Goal: Information Seeking & Learning: Obtain resource

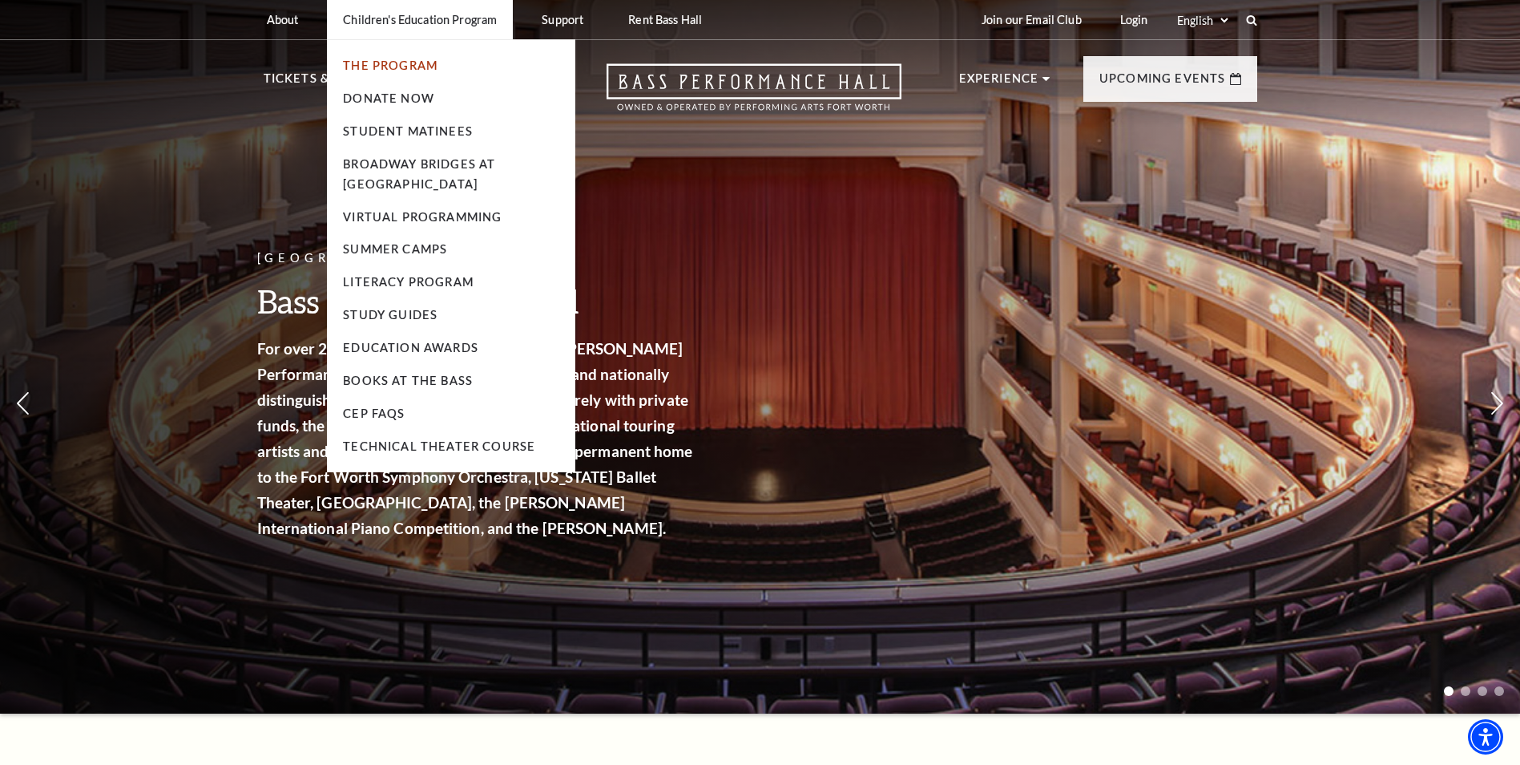
click at [386, 63] on link "The Program" at bounding box center [390, 66] width 95 height 14
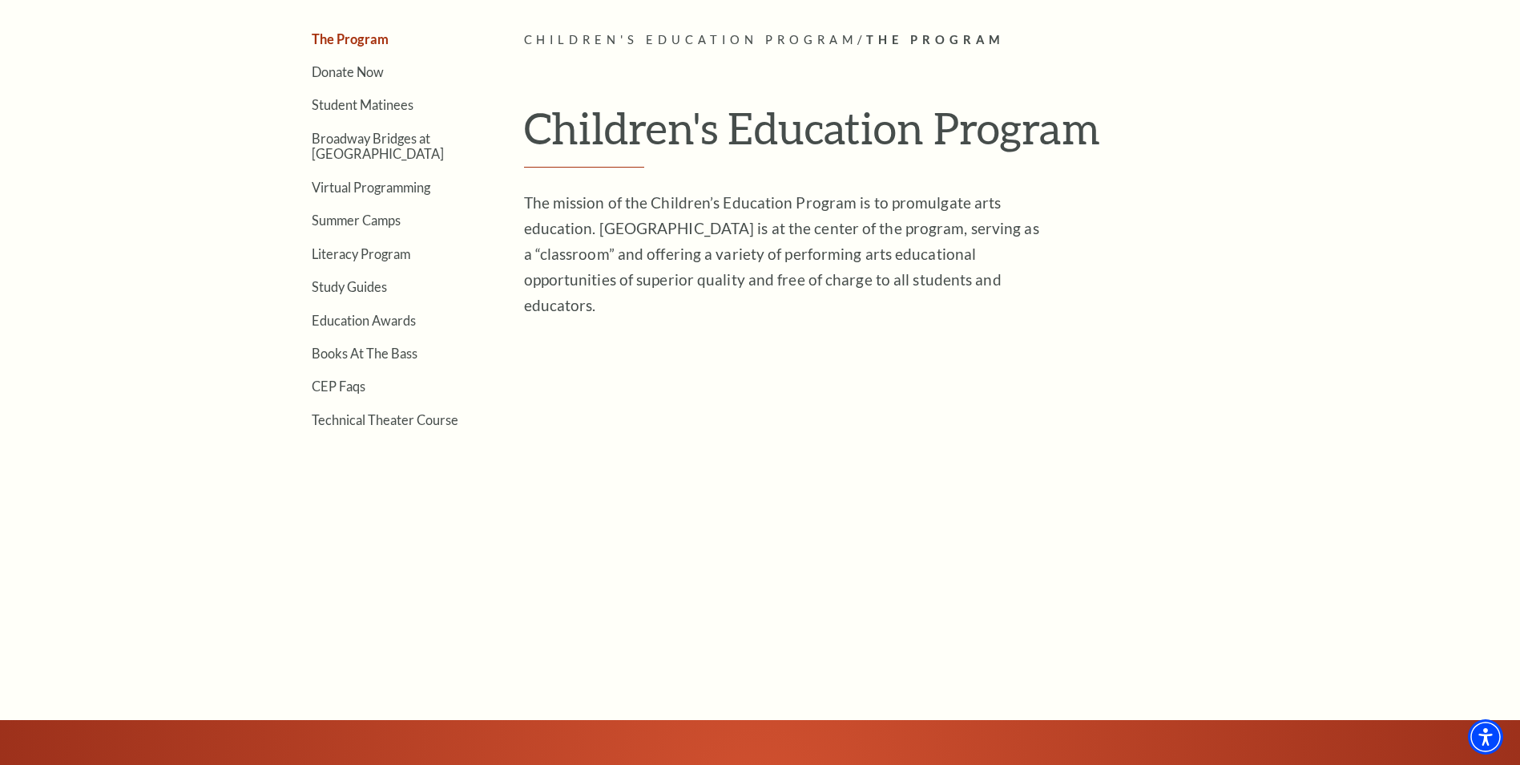
scroll to position [401, 0]
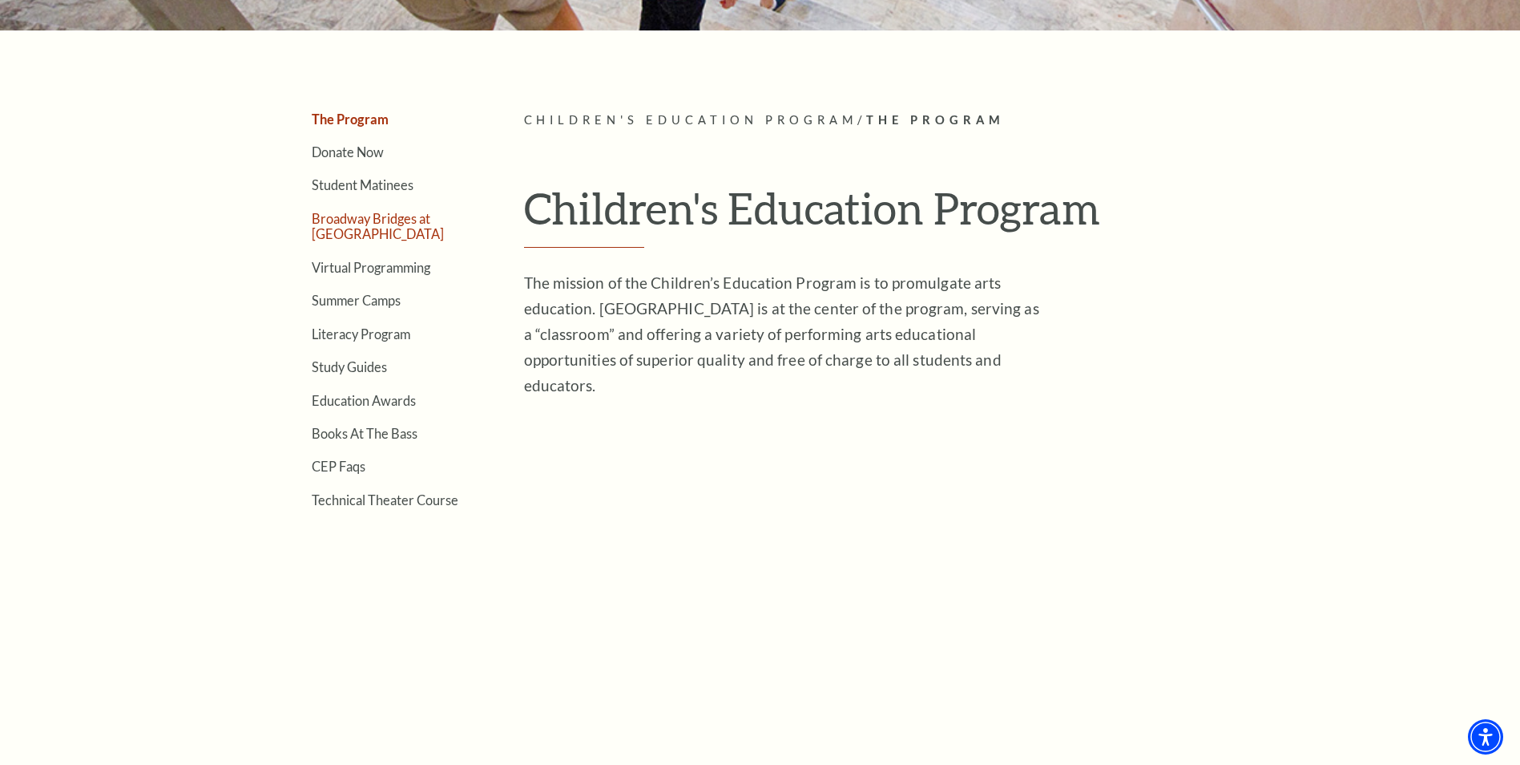
click at [372, 228] on link "Broadway Bridges at [GEOGRAPHIC_DATA]" at bounding box center [378, 226] width 132 height 30
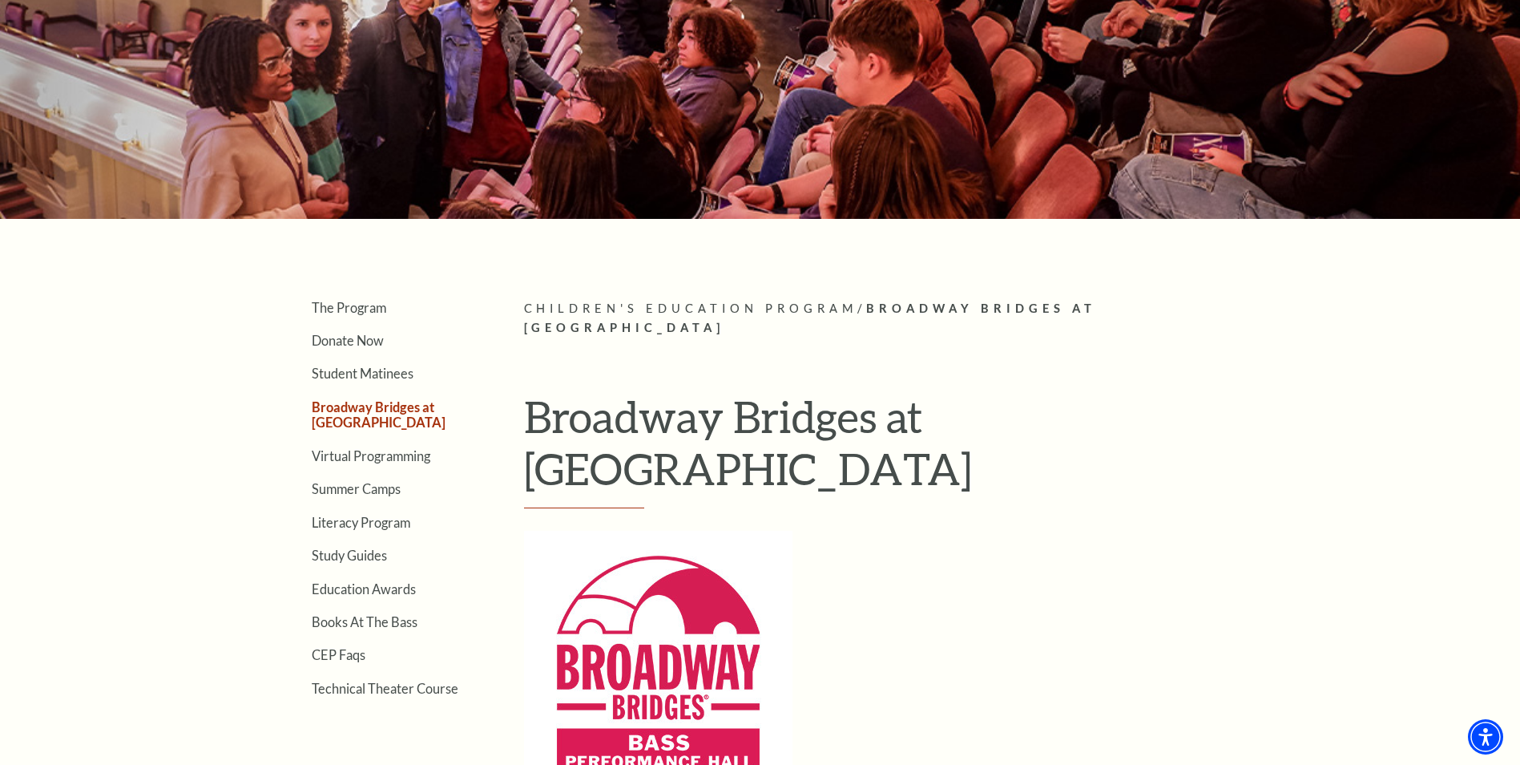
scroll to position [160, 0]
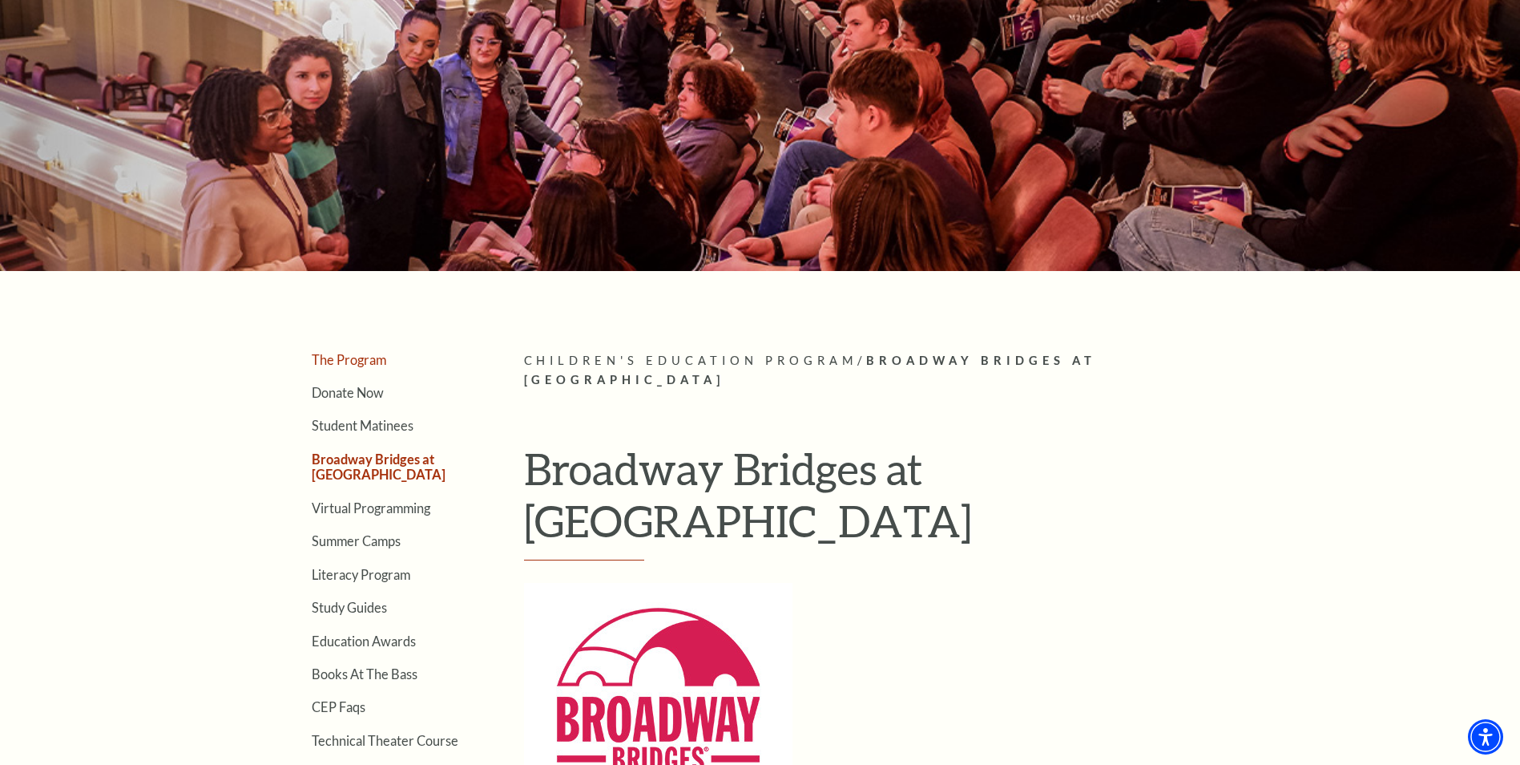
click at [347, 359] on link "The Program" at bounding box center [349, 359] width 75 height 15
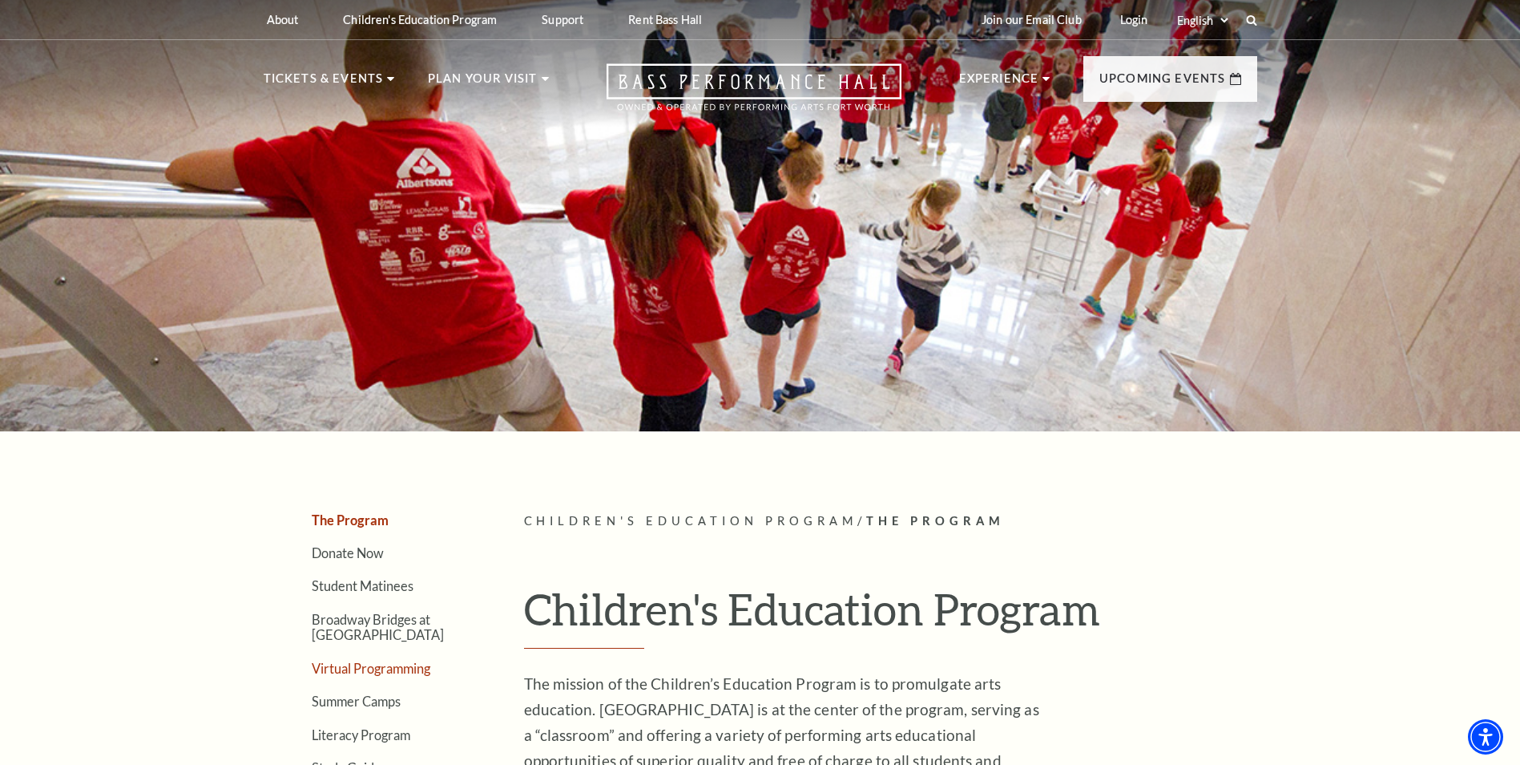
click at [405, 669] on link "Virtual Programming" at bounding box center [371, 667] width 119 height 15
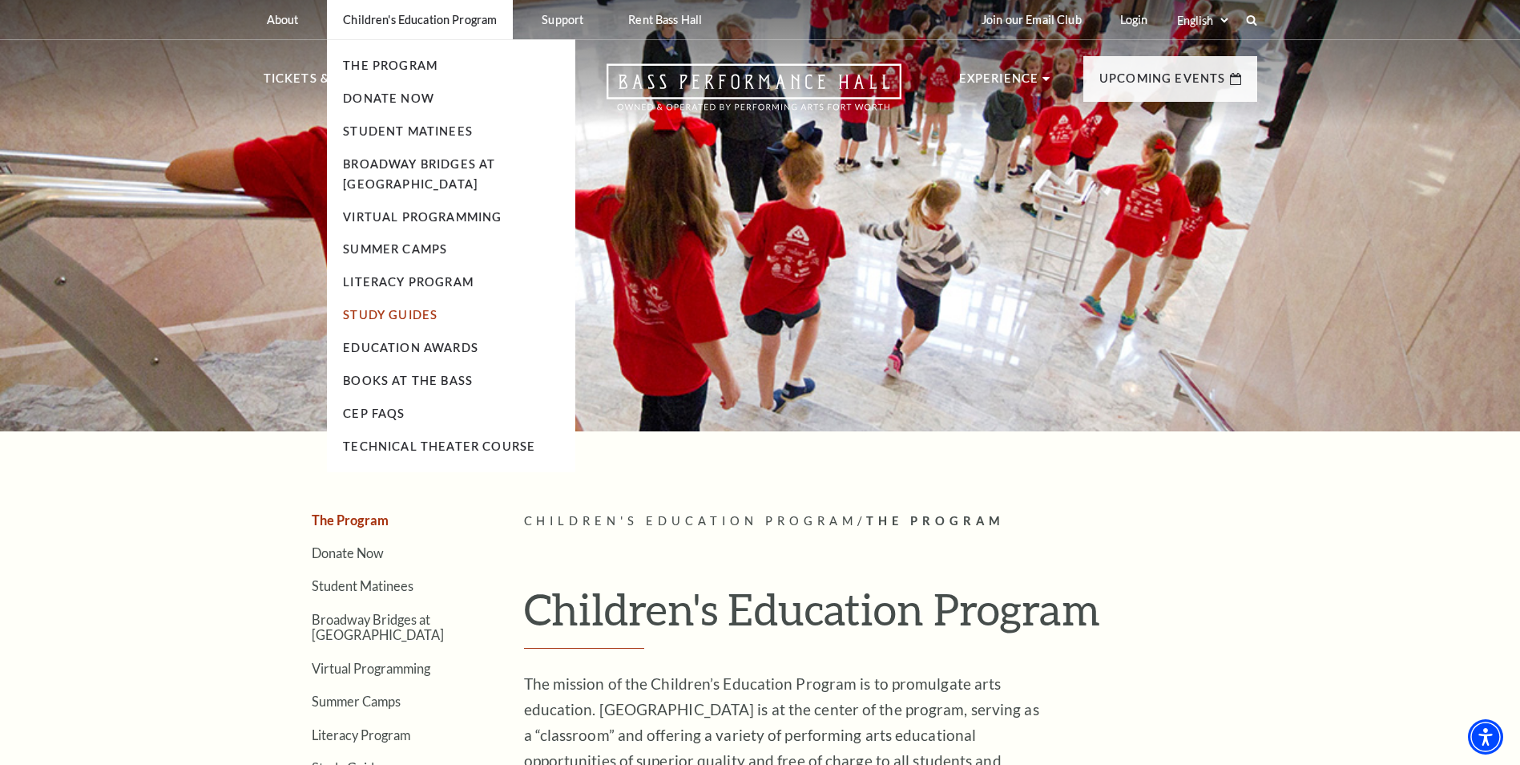
click at [405, 309] on link "Study Guides" at bounding box center [390, 315] width 95 height 14
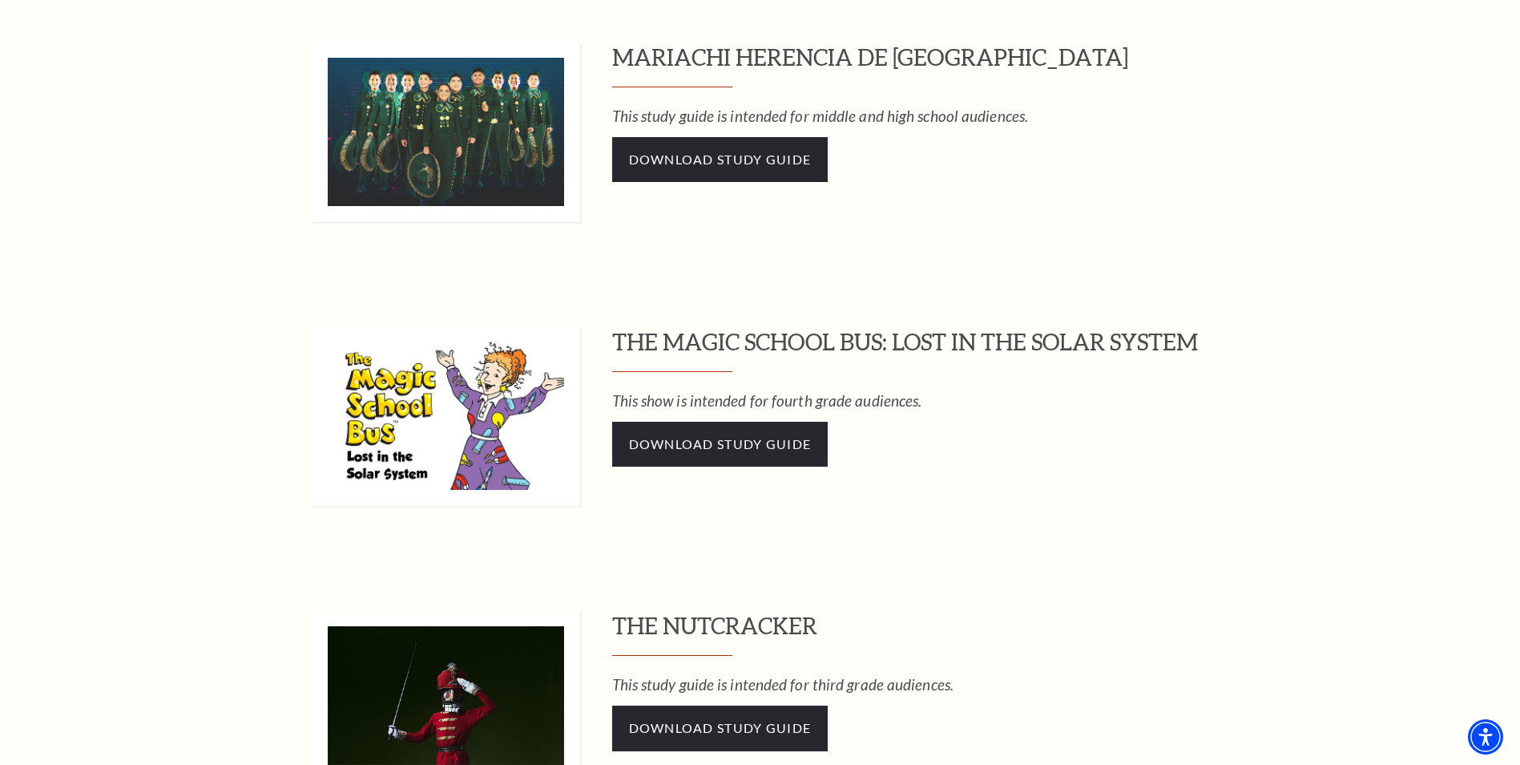
scroll to position [1202, 0]
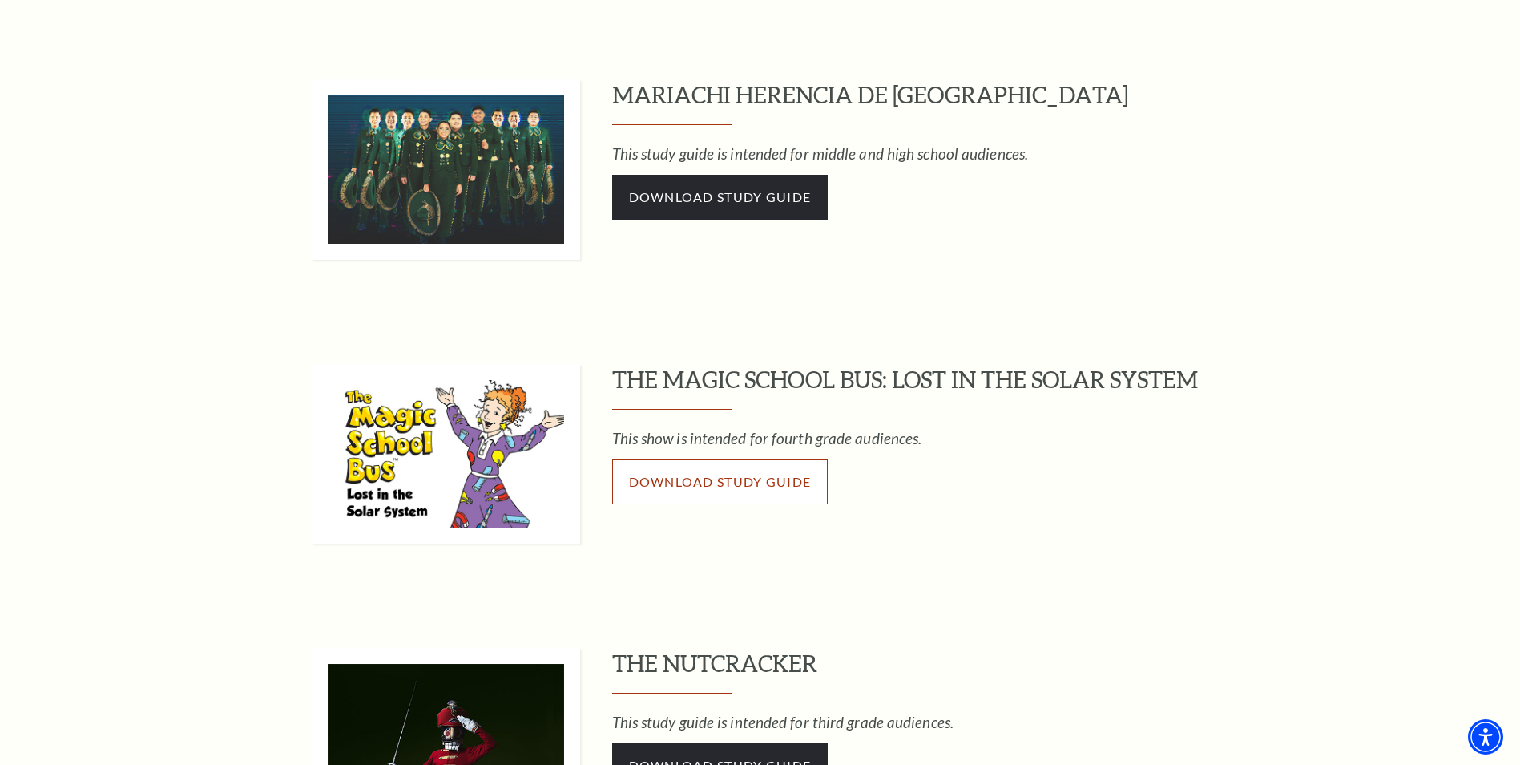
click at [720, 478] on span "Download Study Guide" at bounding box center [720, 481] width 183 height 15
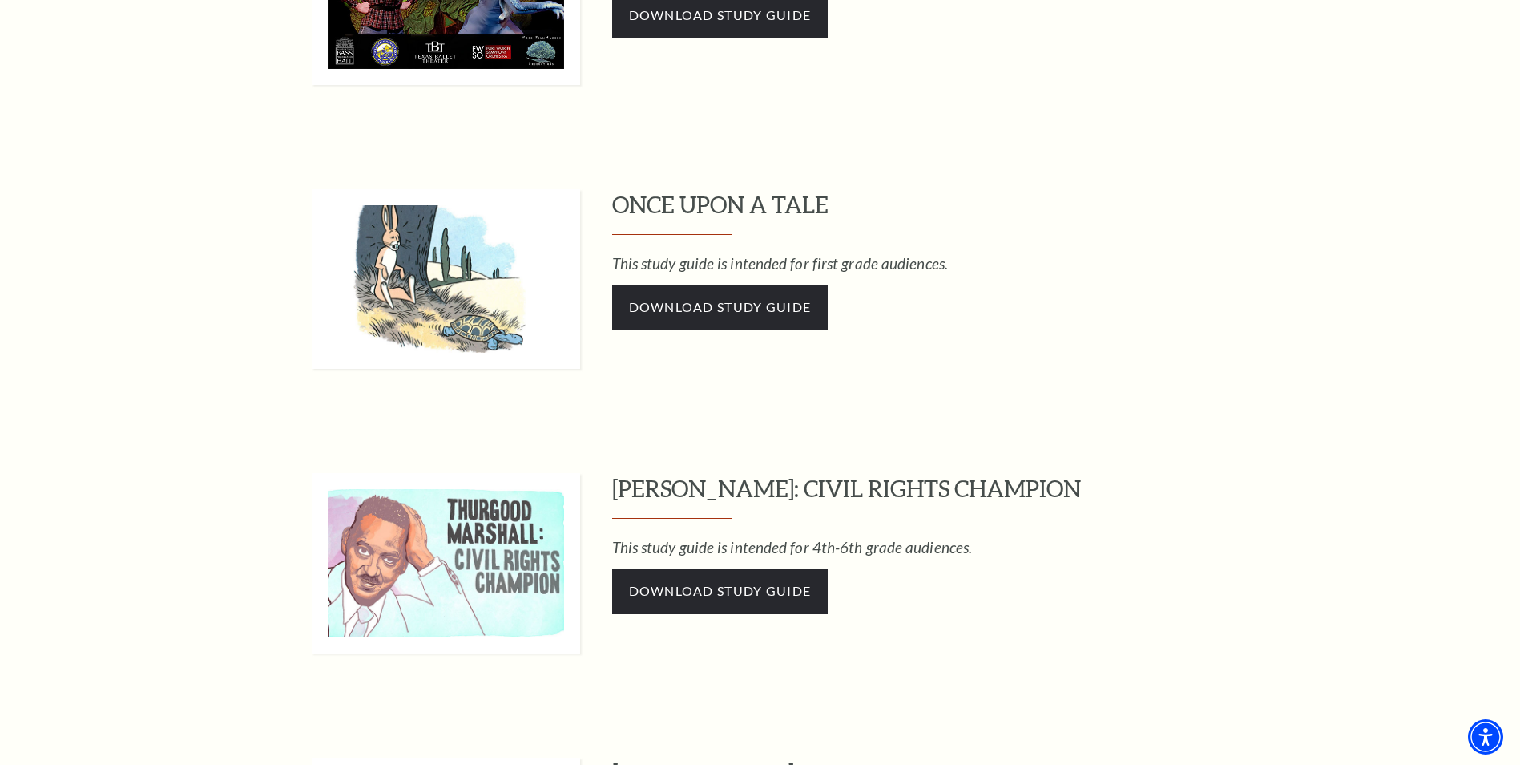
scroll to position [2484, 0]
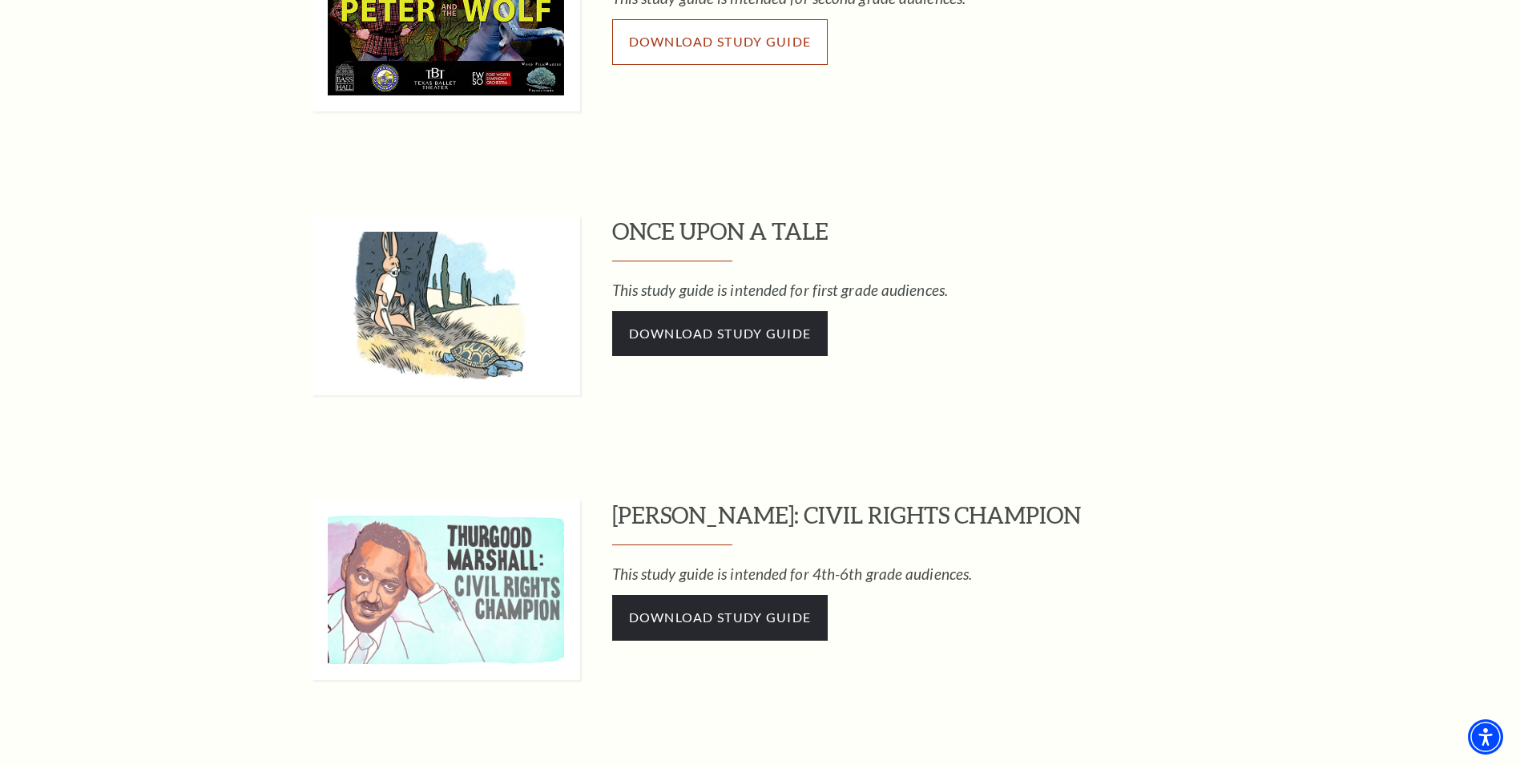
click at [693, 41] on span "Download Study Guide" at bounding box center [720, 41] width 183 height 15
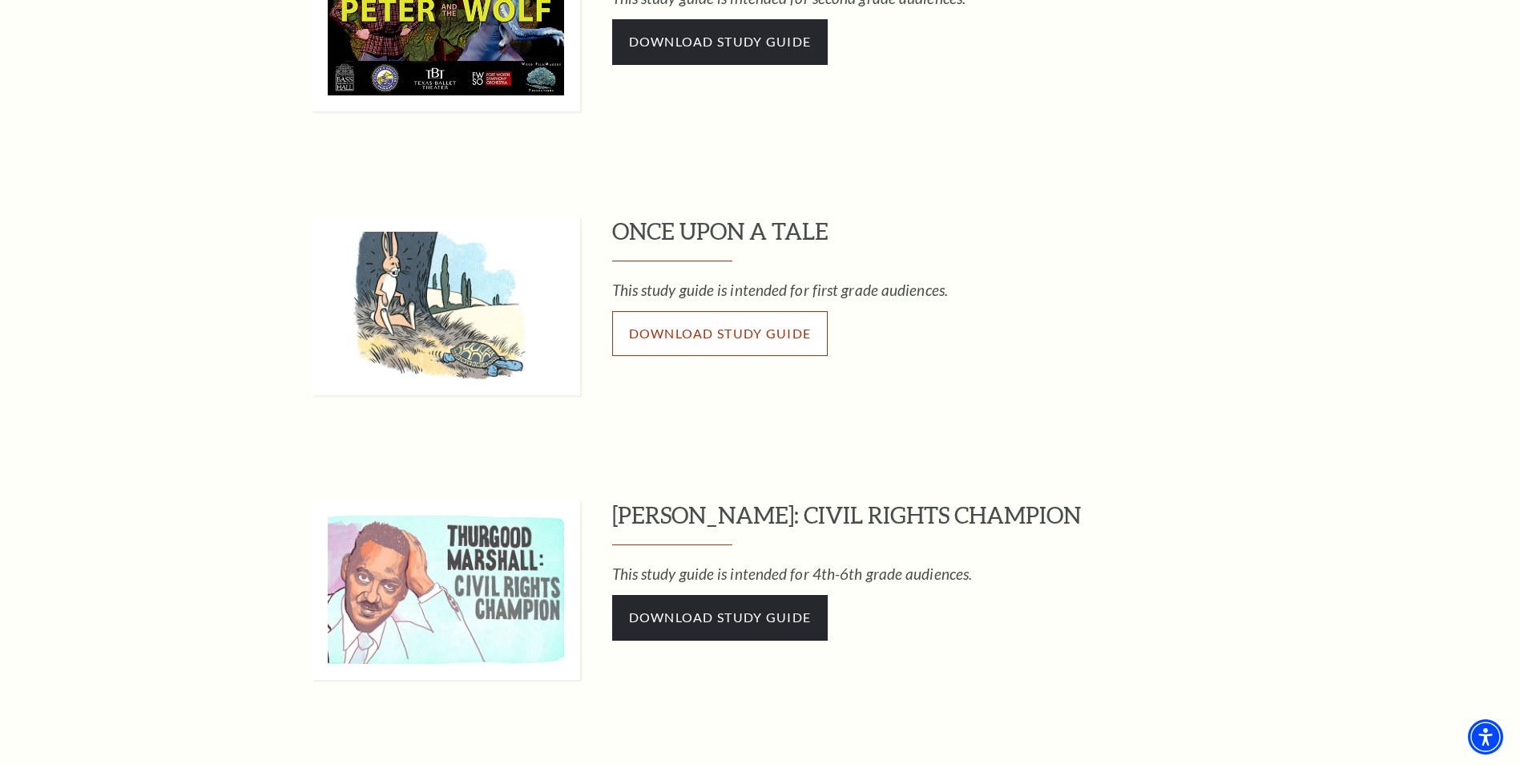
click at [724, 329] on span "Download Study Guide" at bounding box center [720, 332] width 183 height 15
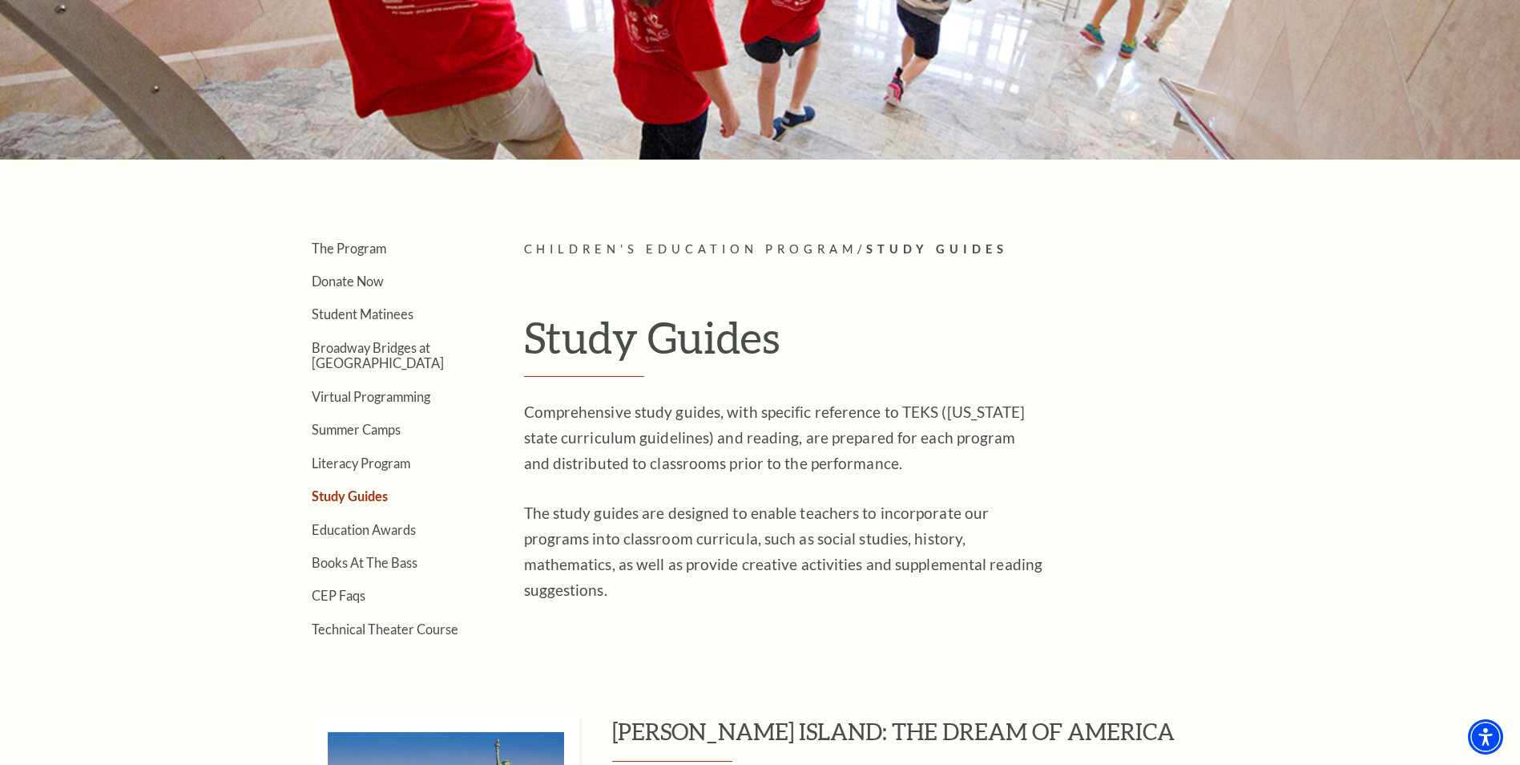
scroll to position [0, 0]
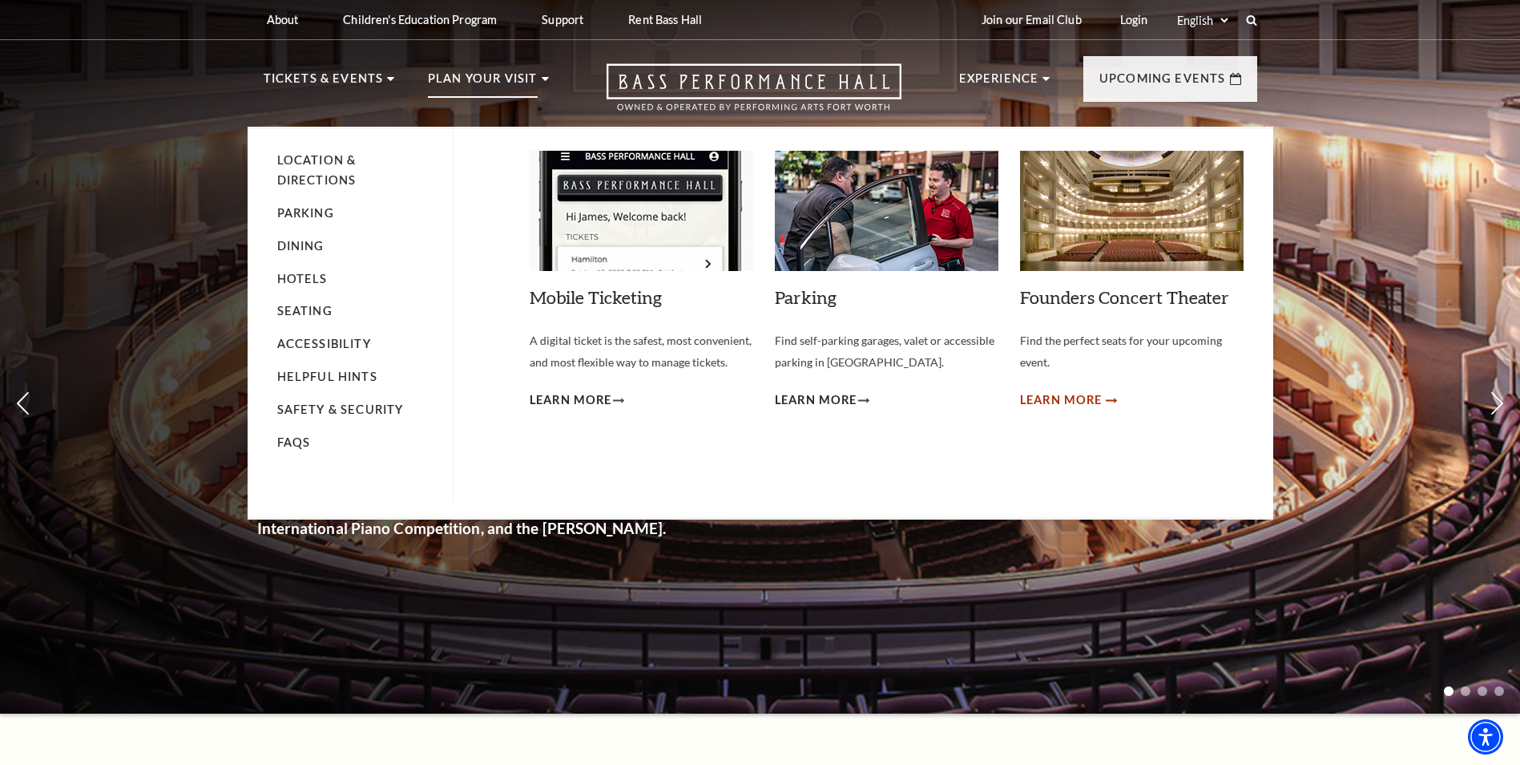
click at [1059, 395] on span "Learn More" at bounding box center [1061, 400] width 83 height 20
click at [1088, 396] on span "Learn More" at bounding box center [1061, 400] width 83 height 20
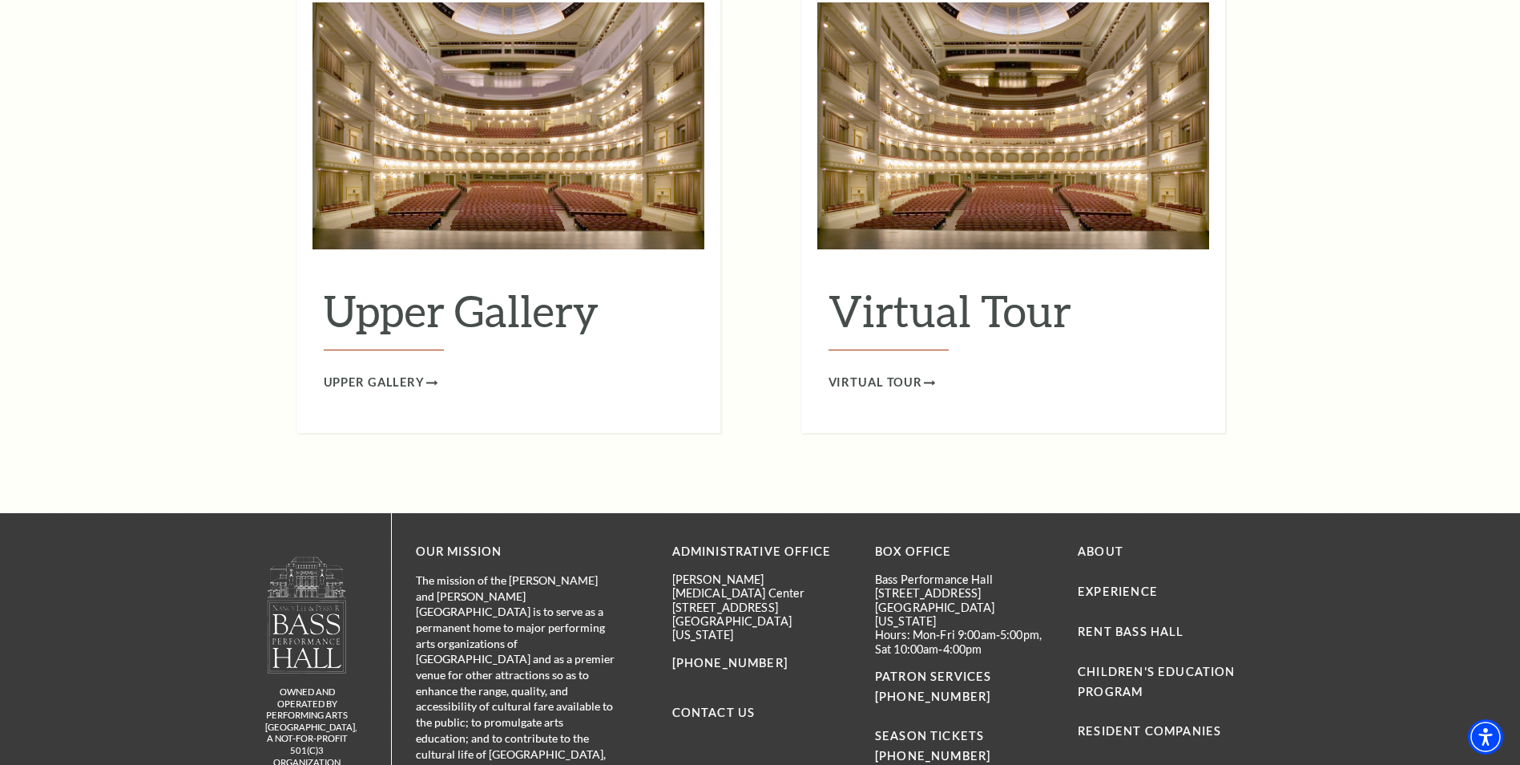
scroll to position [2725, 0]
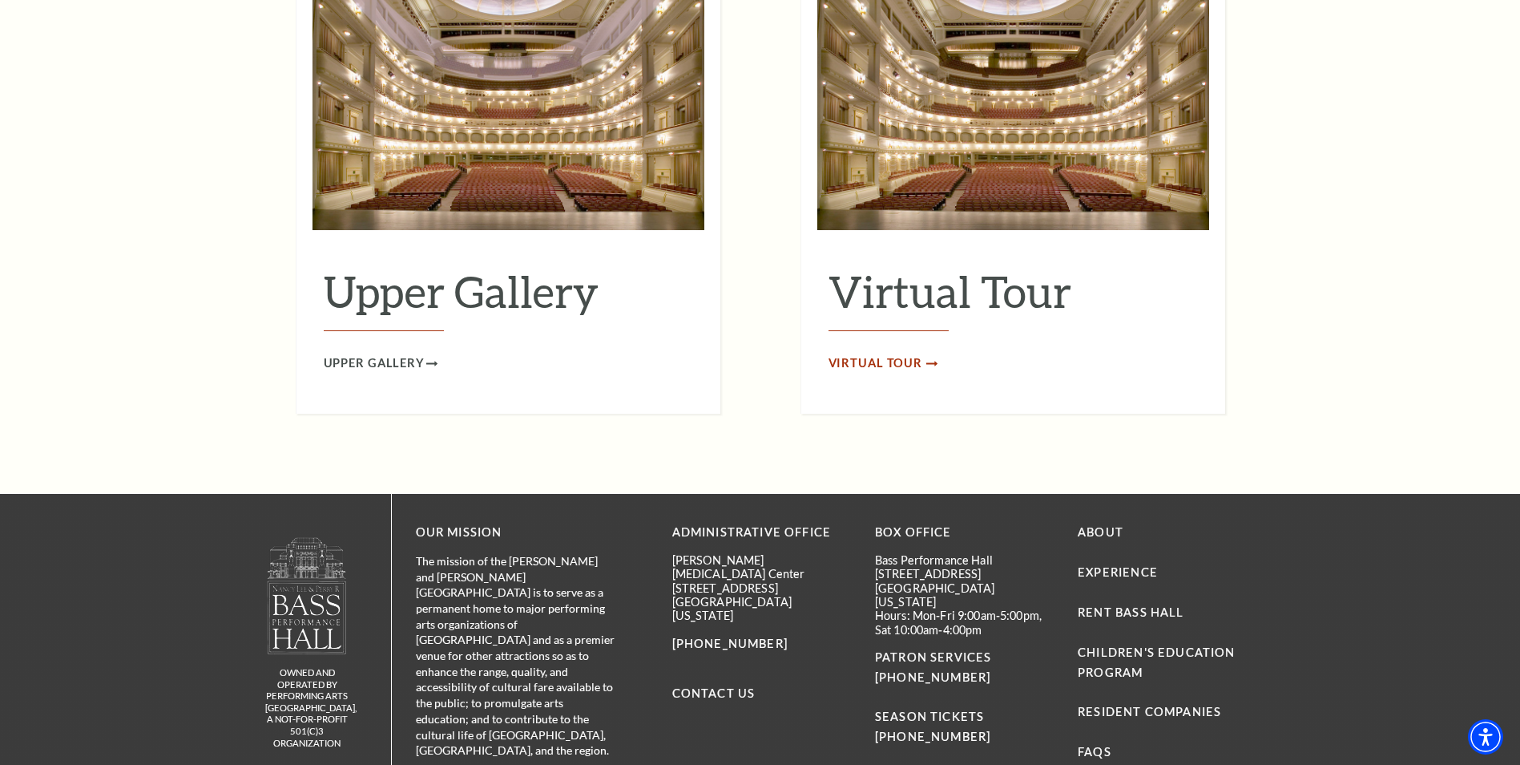
click at [890, 353] on span "Virtual Tour" at bounding box center [876, 363] width 95 height 20
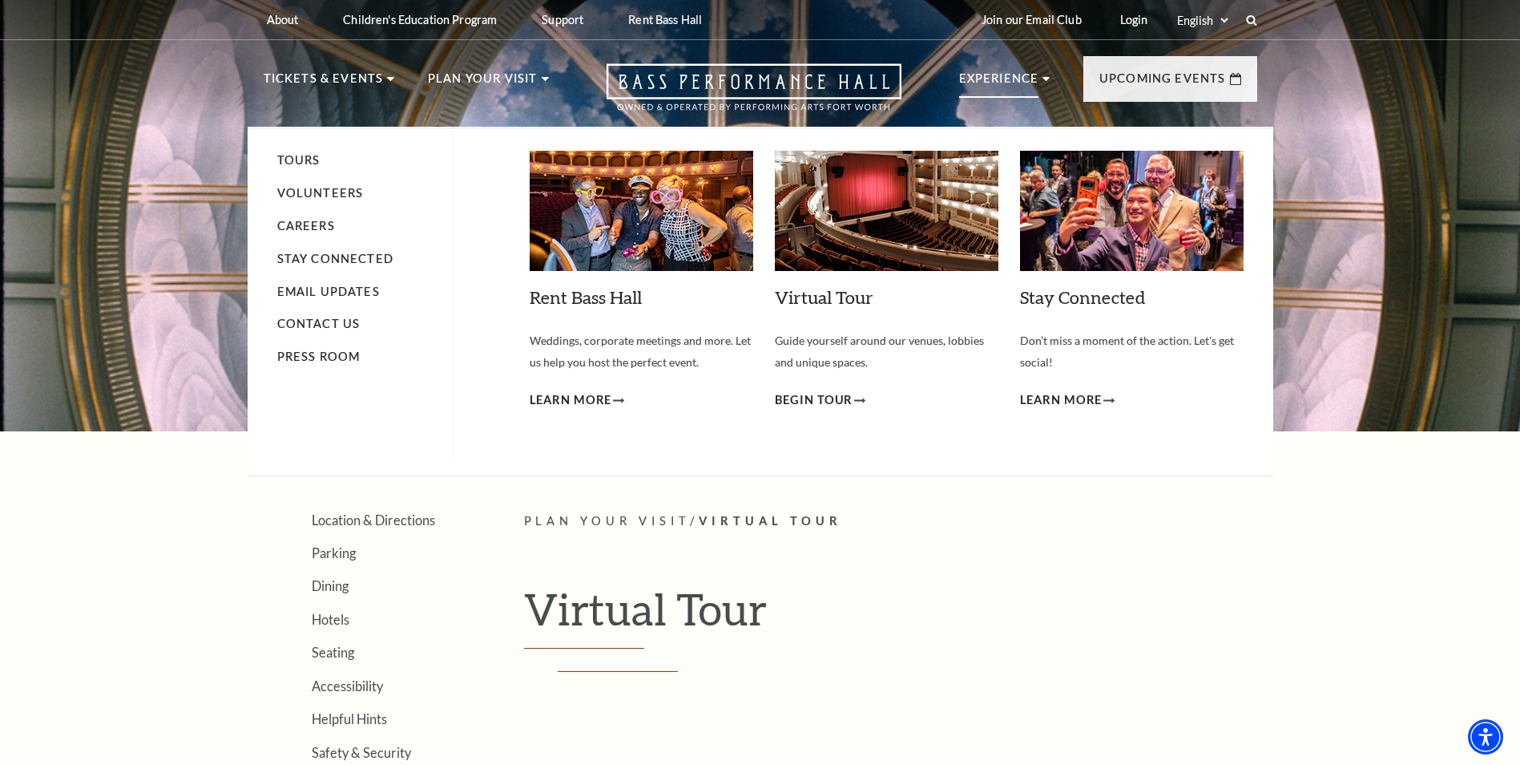
click at [1012, 79] on p "Experience" at bounding box center [999, 83] width 80 height 29
click at [314, 221] on link "Careers" at bounding box center [306, 226] width 58 height 14
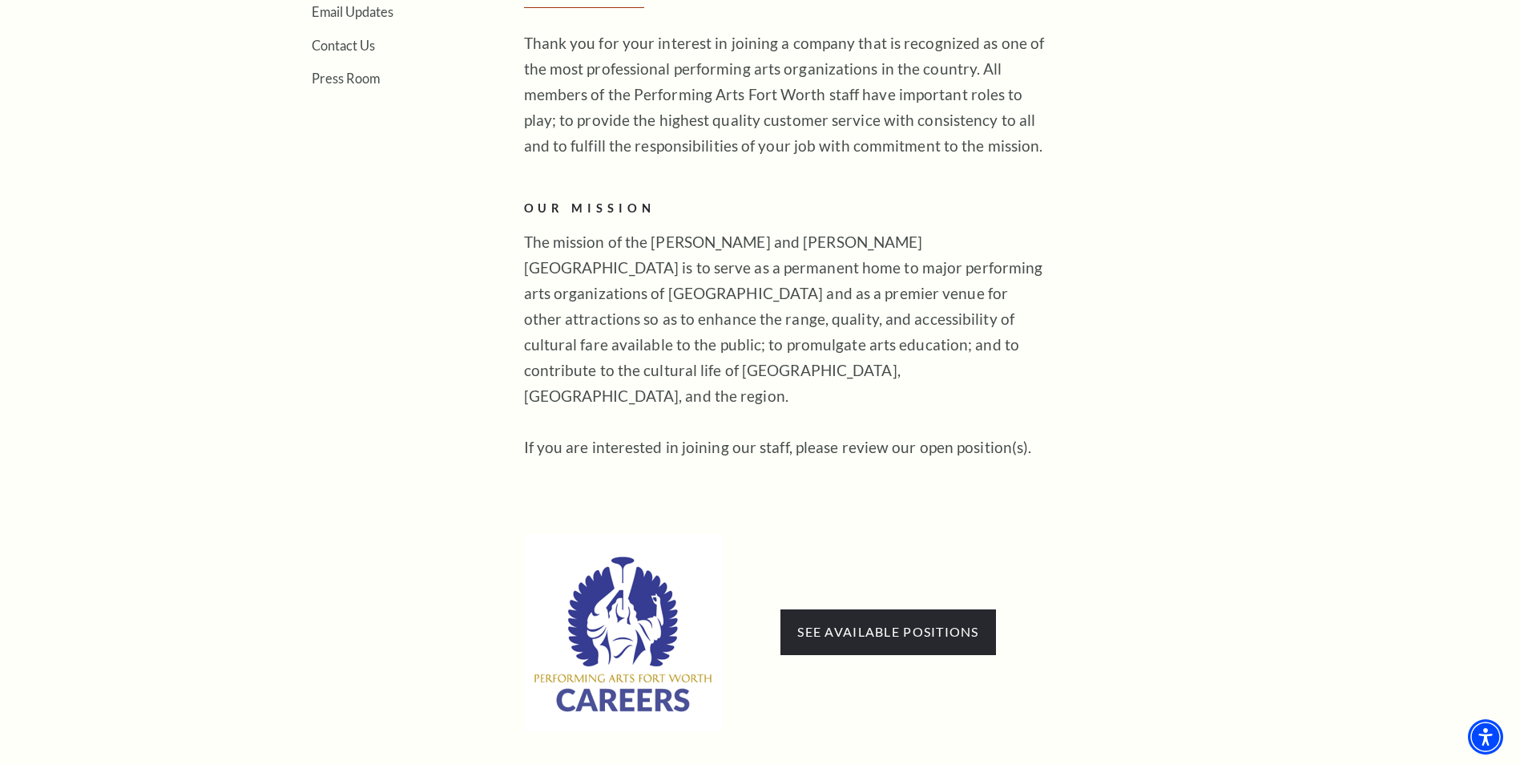
scroll to position [641, 0]
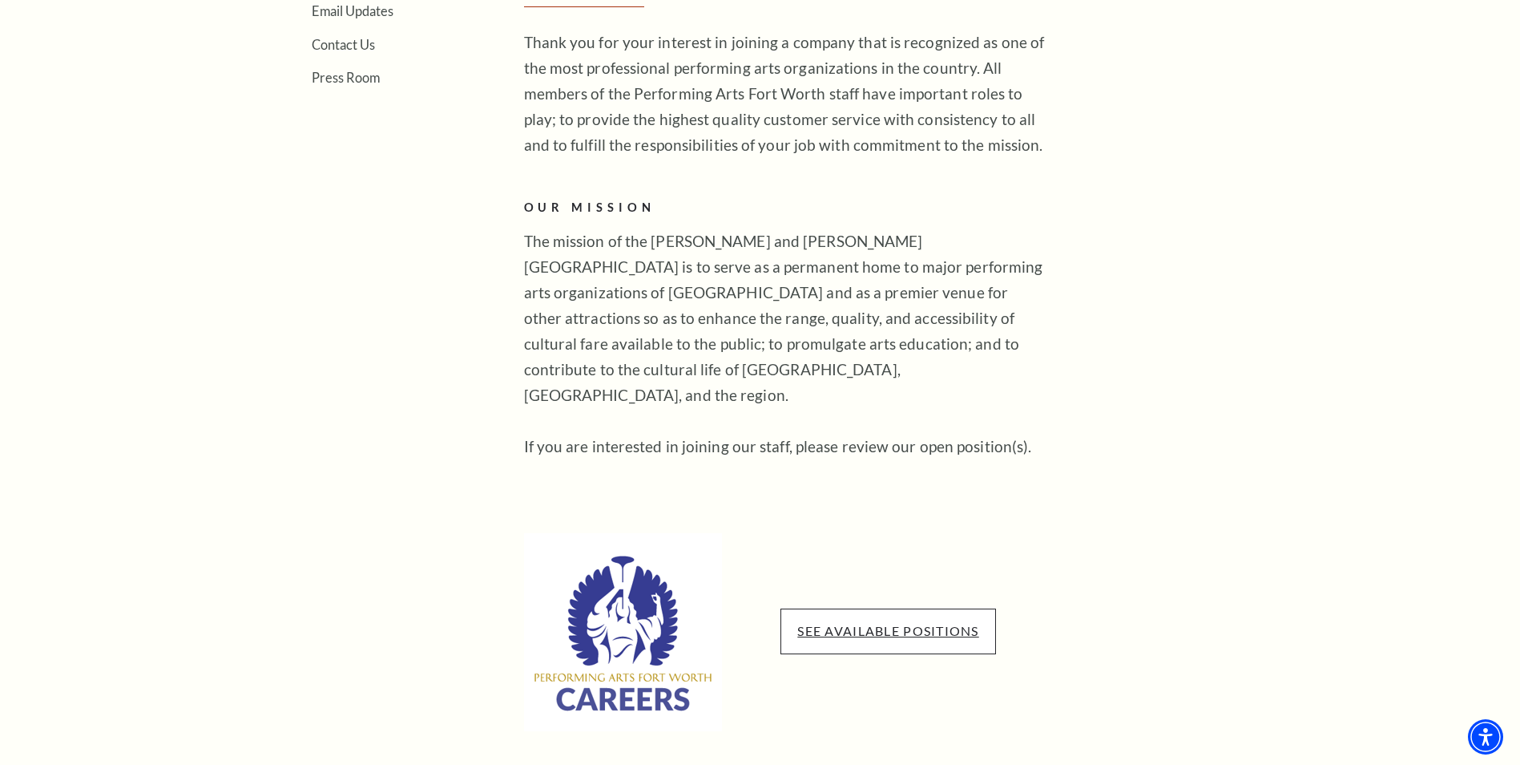
click at [886, 623] on link "See available positions" at bounding box center [887, 630] width 181 height 15
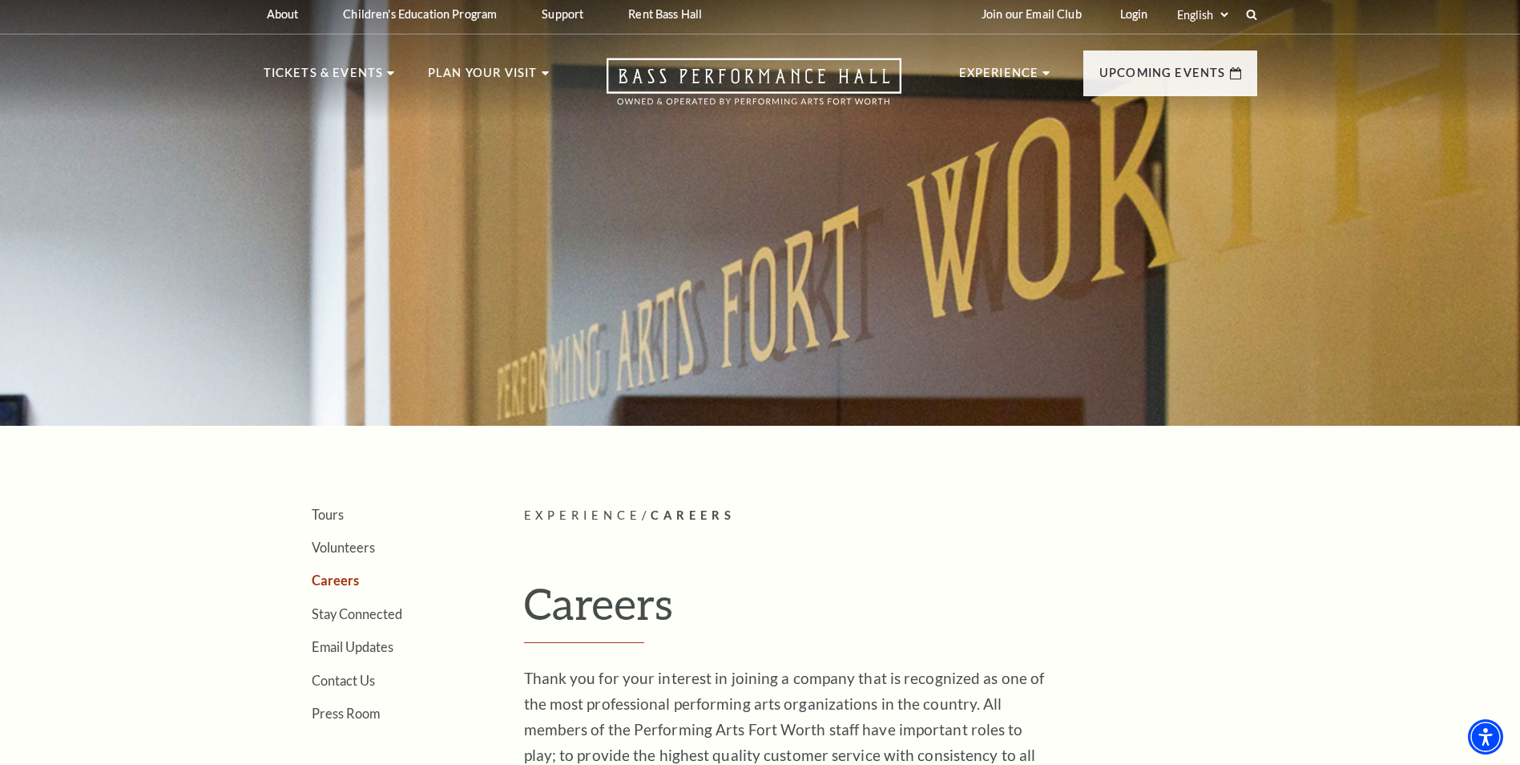
scroll to position [0, 0]
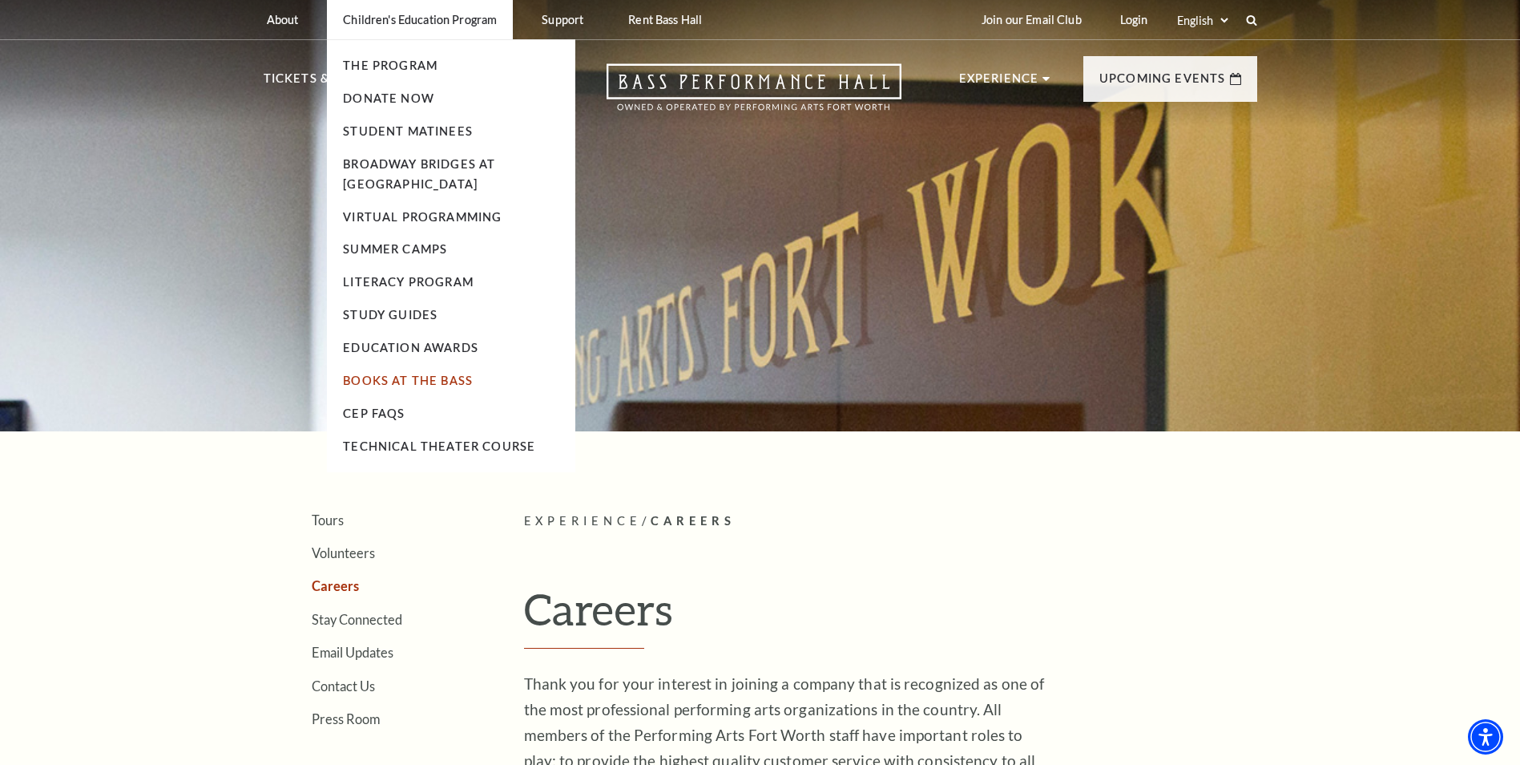
click at [425, 378] on link "Books At The Bass" at bounding box center [408, 380] width 130 height 14
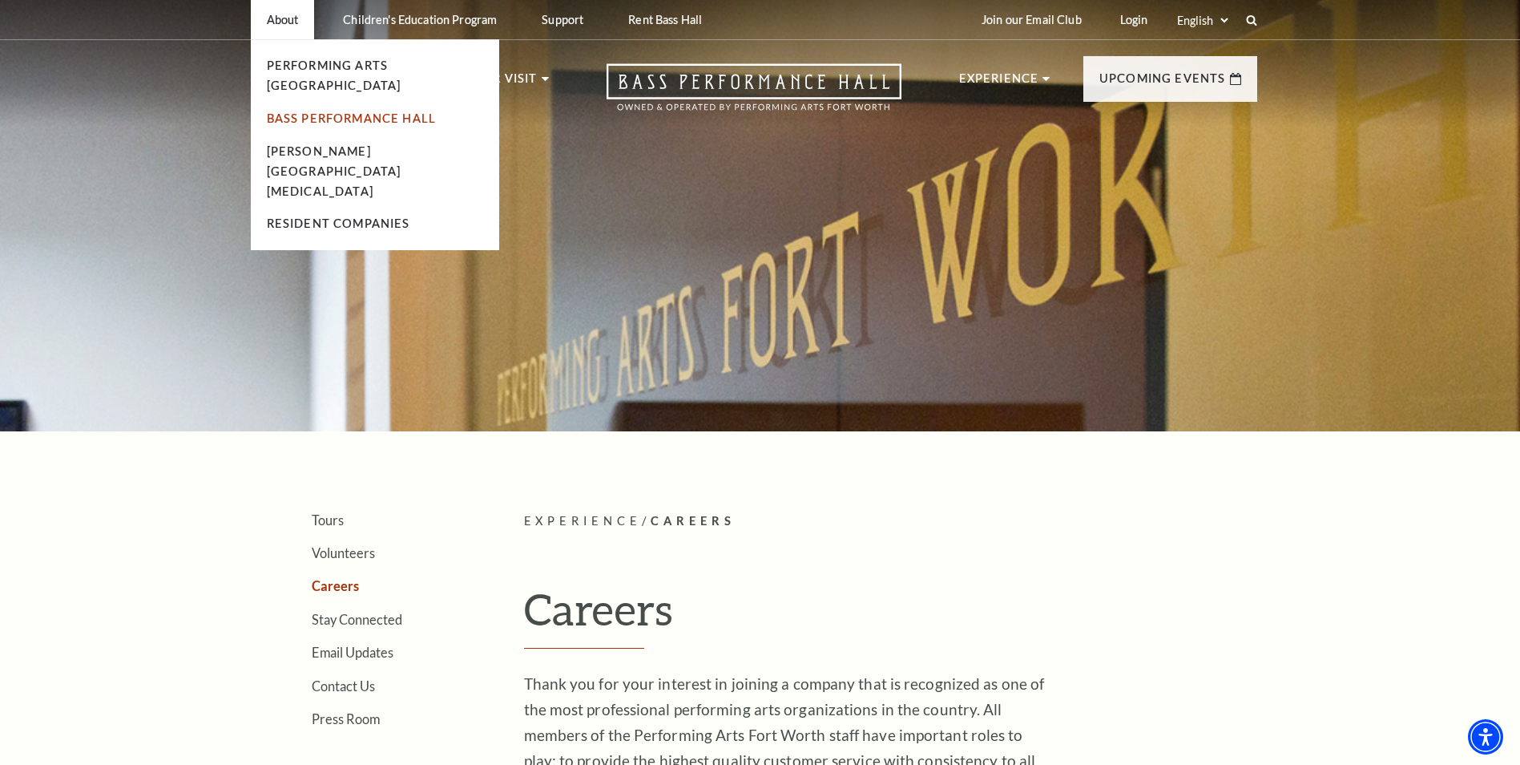
click at [290, 111] on link "Bass Performance Hall" at bounding box center [352, 118] width 170 height 14
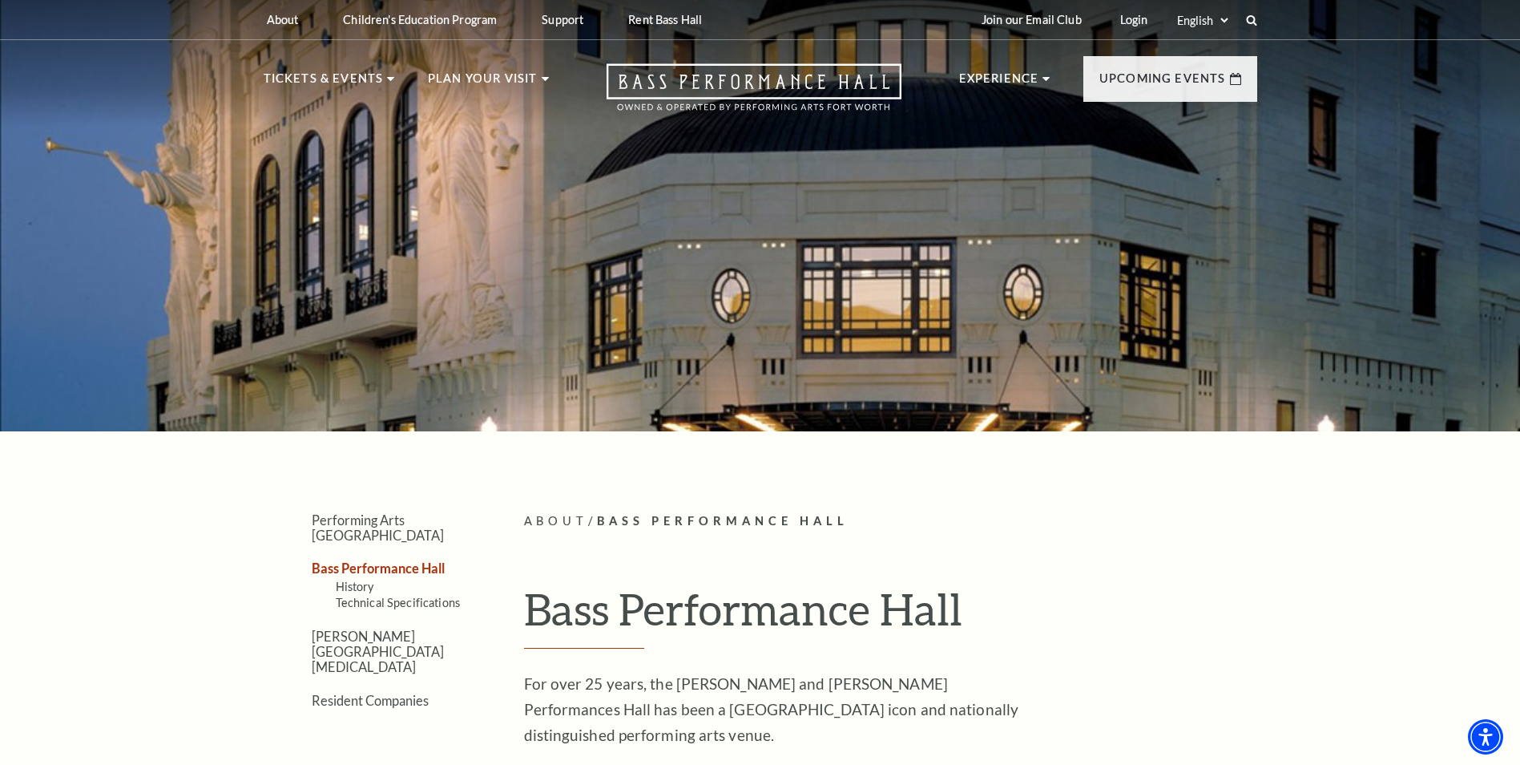
click at [579, 168] on div at bounding box center [760, 210] width 1520 height 440
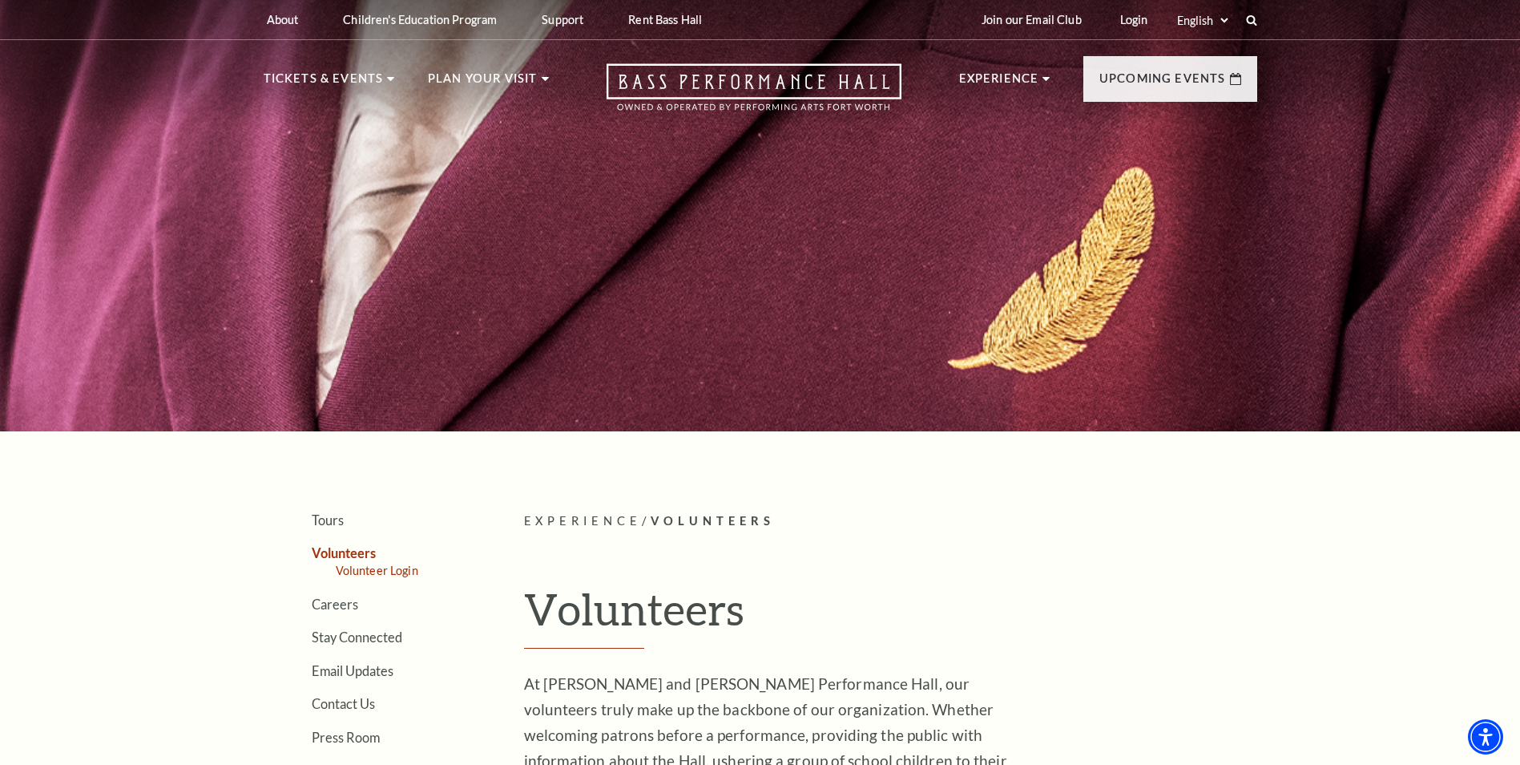
click at [370, 569] on link "Volunteer Login" at bounding box center [377, 570] width 83 height 14
